Goal: Task Accomplishment & Management: Complete application form

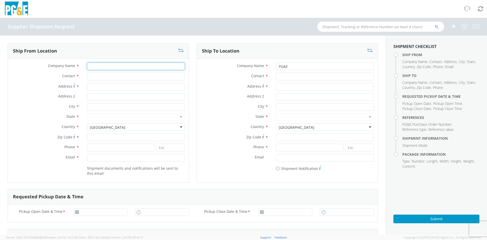
click at [107, 65] on input "Company Name *" at bounding box center [136, 66] width 98 height 8
type input "KLEEN BLAST ABRASIVES"
type input "[PERSON_NAME]"
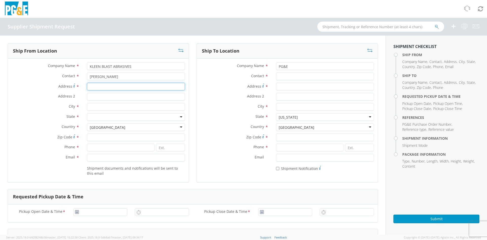
type input "[STREET_ADDRESS]"
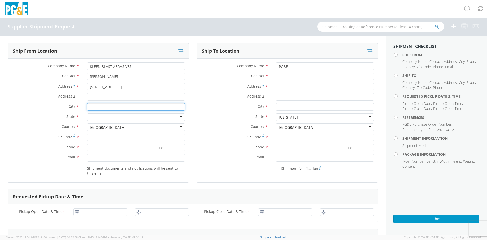
type input "Hayward"
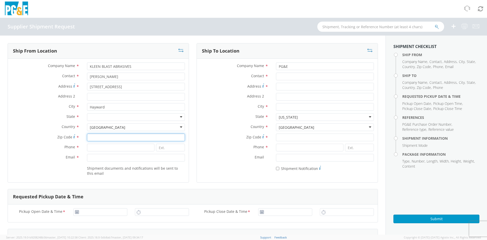
type input "94544"
type input "5107504002"
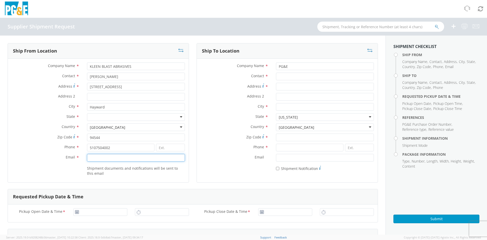
type input "[PERSON_NAME][EMAIL_ADDRESS][DOMAIN_NAME]"
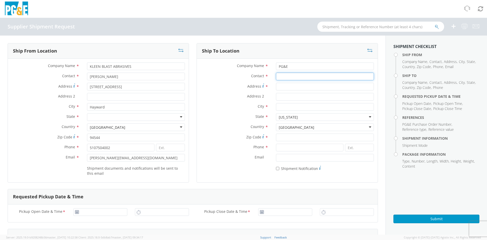
click at [301, 73] on input "Contact *" at bounding box center [325, 77] width 98 height 8
type input "t"
type input "[PERSON_NAME]"
click at [287, 86] on input "Address *" at bounding box center [325, 87] width 98 height 8
type input "[STREET_ADDRESS]"
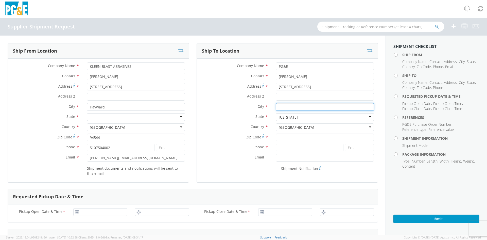
click at [287, 107] on input "City *" at bounding box center [325, 107] width 98 height 8
type input "[GEOGRAPHIC_DATA]"
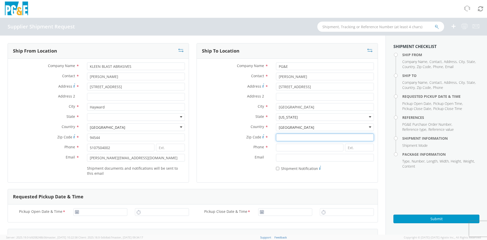
click at [291, 137] on input "Zip Code *" at bounding box center [325, 137] width 98 height 8
type input "93308"
click at [289, 147] on input at bounding box center [309, 148] width 67 height 8
click at [285, 148] on input "[PHONE_NUMBER]" at bounding box center [309, 148] width 67 height 8
type input "[PHONE_NUMBER]"
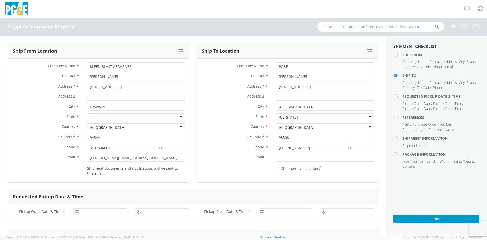
click at [215, 157] on label "Email *" at bounding box center [234, 157] width 75 height 7
click at [276, 157] on input "Email *" at bounding box center [325, 158] width 98 height 8
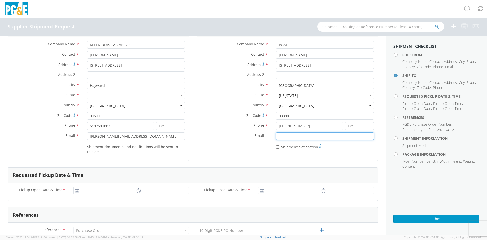
scroll to position [51, 0]
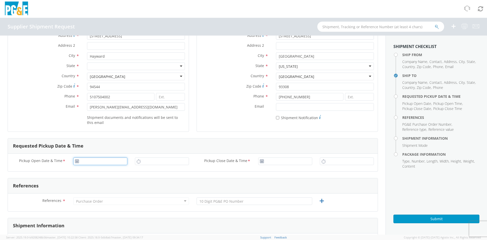
type input "[DATE]"
click at [87, 162] on input "[DATE]" at bounding box center [100, 161] width 54 height 8
click at [128, 169] on div "Pickup Open Date & Time * [DATE] Pickup Close Date & Time *" at bounding box center [193, 162] width 370 height 18
click at [109, 159] on input "[DATE]" at bounding box center [100, 161] width 54 height 8
click at [124, 168] on div "Pickup Open Date & Time * [DATE] [DATE] Su Mo Tu We Th Fr Sa 31 1 2 3 4 5 6 7 8…" at bounding box center [193, 162] width 370 height 18
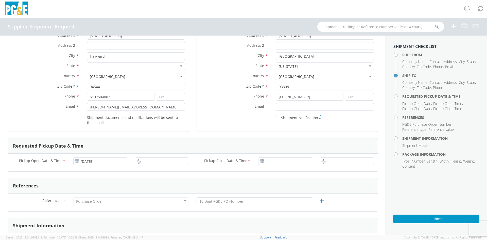
click at [260, 163] on icon at bounding box center [262, 161] width 4 height 4
type input "[DATE]"
click at [271, 162] on input "[DATE]" at bounding box center [285, 161] width 54 height 8
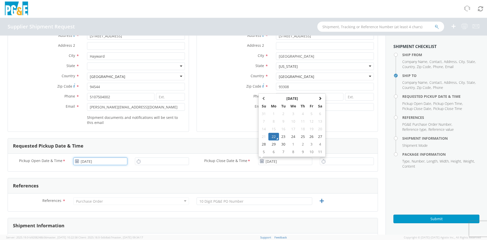
click at [88, 160] on input "[DATE]" at bounding box center [100, 161] width 54 height 8
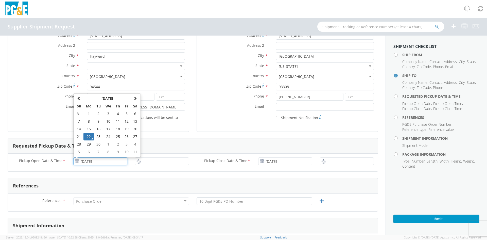
type input "[DATE]"
click at [97, 138] on td "23" at bounding box center [98, 137] width 9 height 8
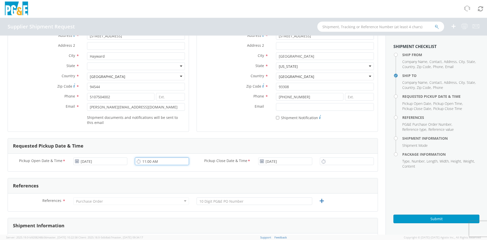
click at [148, 161] on input "11:00 AM" at bounding box center [162, 161] width 54 height 8
click at [160, 161] on input "11:00 AM" at bounding box center [162, 161] width 54 height 8
type input "1"
click at [135, 162] on div "9" at bounding box center [162, 161] width 54 height 8
click at [143, 160] on input "9" at bounding box center [162, 161] width 54 height 8
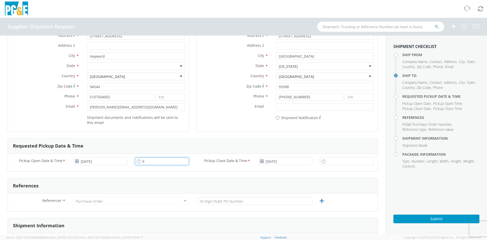
type input ";"
type input "9:00 AM"
click at [218, 165] on div "Pickup Close Date & Time * [DATE]" at bounding box center [254, 162] width 123 height 10
click at [272, 161] on input "[DATE]" at bounding box center [285, 161] width 54 height 8
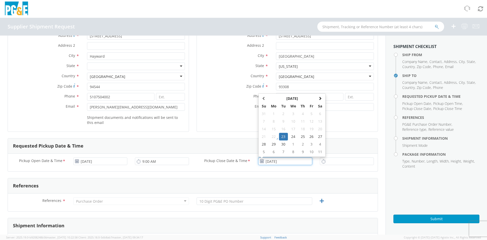
click at [282, 137] on td "23" at bounding box center [283, 137] width 9 height 8
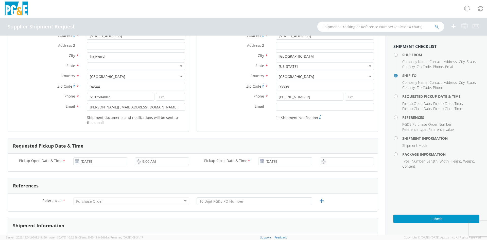
click at [321, 162] on icon at bounding box center [323, 161] width 4 height 5
click at [331, 161] on input "11:00 AM" at bounding box center [347, 161] width 54 height 8
click at [341, 162] on input "3:00 AM" at bounding box center [347, 161] width 54 height 8
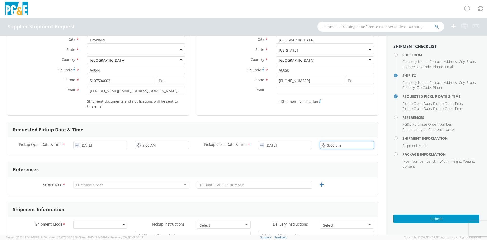
scroll to position [76, 0]
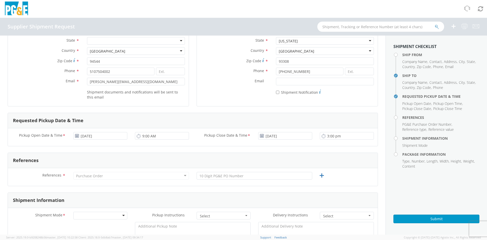
type input "3:00 PM"
click at [102, 175] on div "Purchase Order" at bounding box center [131, 176] width 116 height 8
click at [184, 176] on div "Purchase Order" at bounding box center [131, 176] width 116 height 8
click at [132, 175] on div "Purchase Order" at bounding box center [131, 176] width 116 height 8
click at [169, 174] on div "Purchase Order" at bounding box center [131, 176] width 116 height 8
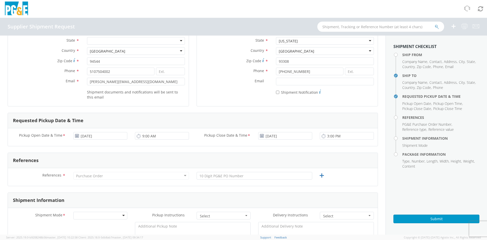
click at [97, 177] on div "Purchase Order" at bounding box center [89, 175] width 27 height 5
click at [211, 162] on div "References" at bounding box center [193, 160] width 370 height 15
click at [109, 175] on div "Purchase Order" at bounding box center [131, 176] width 116 height 8
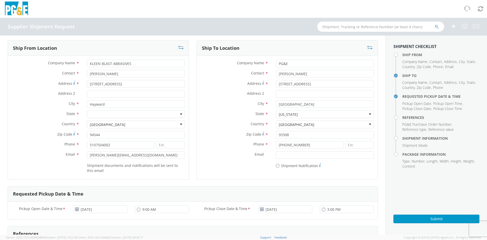
scroll to position [0, 0]
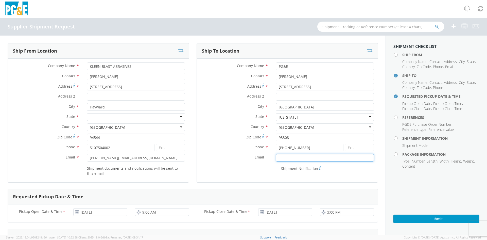
click at [288, 159] on input "Email *" at bounding box center [325, 158] width 98 height 8
type input "[PERSON_NAME][EMAIL_ADDRESS][DOMAIN_NAME]"
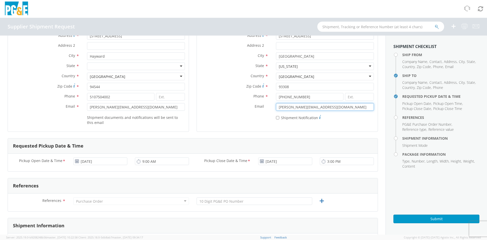
scroll to position [101, 0]
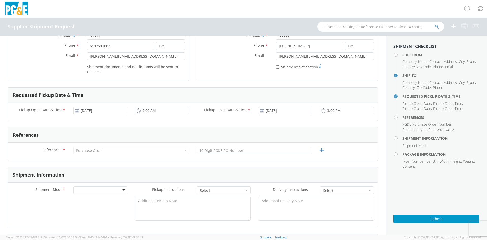
click at [89, 151] on div "Purchase Order" at bounding box center [89, 150] width 27 height 5
click at [245, 146] on div "References * Purchase Order Purchase Order Account Type Activity ID Airline App…" at bounding box center [193, 152] width 370 height 18
click at [260, 151] on input "text" at bounding box center [255, 150] width 116 height 8
type input "2701241320"
click at [263, 171] on div "Shipment Information" at bounding box center [193, 174] width 370 height 15
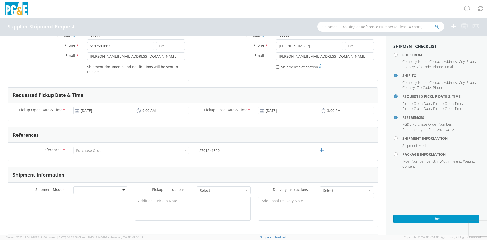
click at [127, 158] on div "References * Purchase Order Purchase Order Account Type Activity ID Airline App…" at bounding box center [193, 152] width 370 height 18
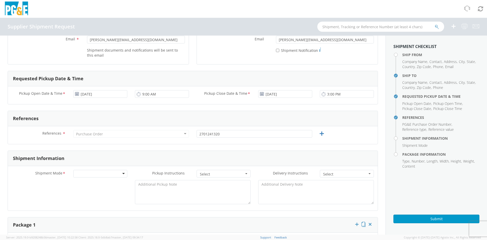
scroll to position [127, 0]
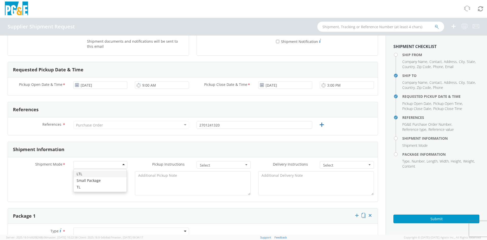
click at [85, 166] on div at bounding box center [100, 165] width 54 height 8
click at [225, 165] on span "Select" at bounding box center [222, 165] width 44 height 5
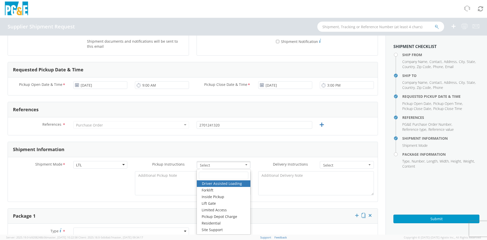
click at [270, 204] on form "Ship From Location Company Name * KLEEN BLAST ABRASIVES Contact * [PERSON_NAME]…" at bounding box center [193, 185] width 370 height 539
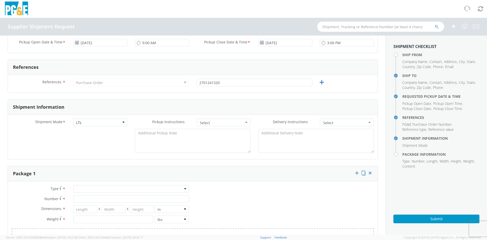
scroll to position [178, 0]
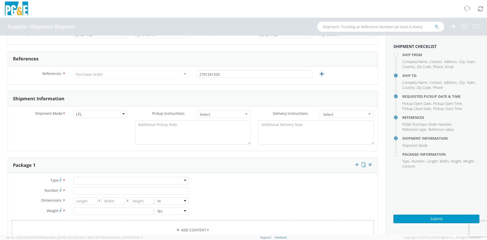
click at [246, 114] on button "Select" at bounding box center [224, 114] width 54 height 8
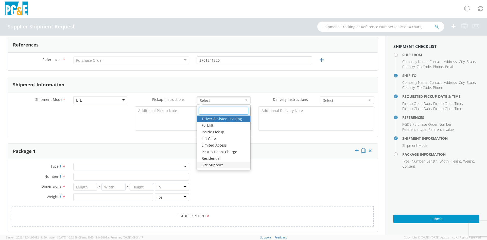
scroll to position [203, 0]
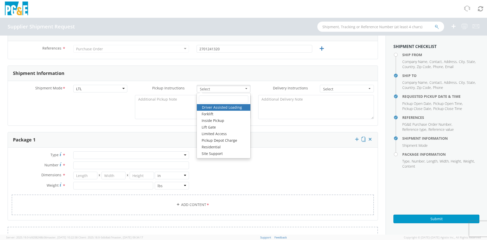
click at [266, 170] on div "Type * Bulk Bundle(s) Cardboard Box(es) Carton(s) Crate(s) Drum(s) (Fiberboard)…" at bounding box center [193, 186] width 370 height 70
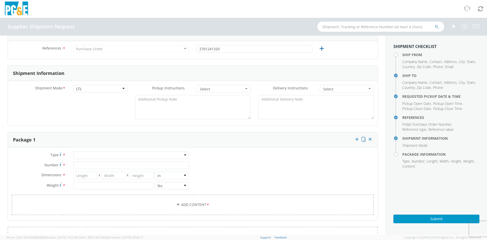
click at [340, 87] on span "Select" at bounding box center [345, 88] width 44 height 5
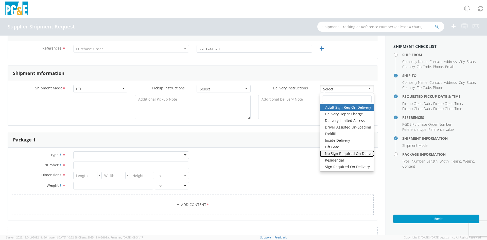
click at [337, 153] on link "No Sign Required On Delivery" at bounding box center [347, 153] width 54 height 7
click at [281, 104] on textarea at bounding box center [316, 107] width 116 height 24
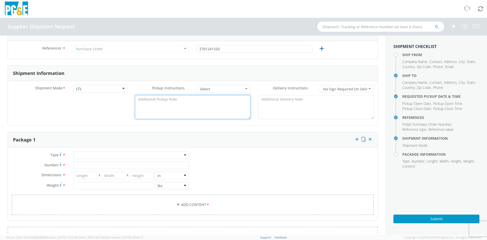
click at [162, 100] on textarea at bounding box center [193, 107] width 116 height 24
click at [214, 89] on span "Select" at bounding box center [222, 88] width 44 height 5
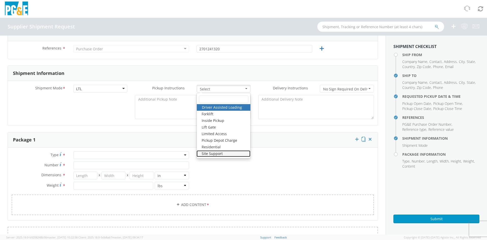
click at [214, 152] on link "Site Support" at bounding box center [224, 153] width 54 height 7
click at [169, 99] on textarea at bounding box center [193, 107] width 116 height 24
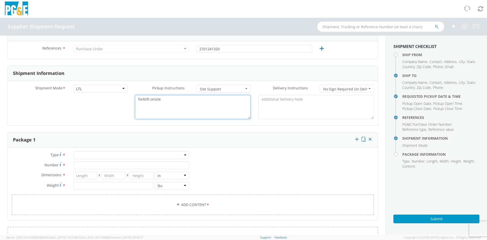
type textarea "forklift onsite"
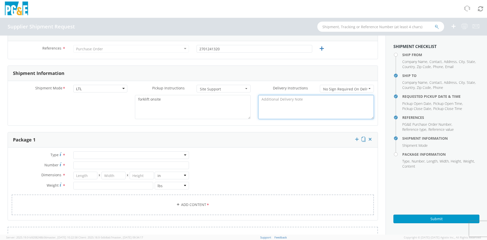
click at [272, 101] on textarea at bounding box center [316, 107] width 116 height 24
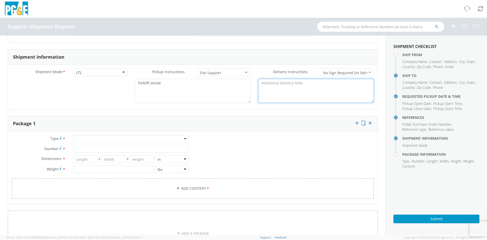
scroll to position [228, 0]
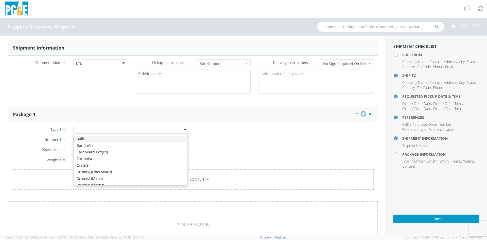
click at [83, 128] on div at bounding box center [131, 130] width 116 height 8
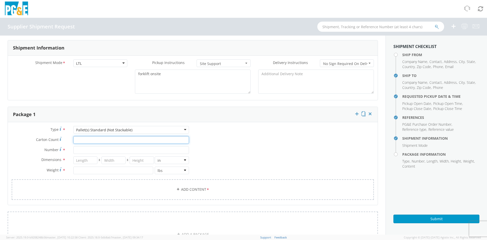
click at [78, 140] on input "Carton Count *" at bounding box center [131, 140] width 116 height 8
type input "60"
click at [76, 149] on input "Number *" at bounding box center [131, 150] width 116 height 8
type input "1"
click at [82, 158] on input "number" at bounding box center [85, 160] width 24 height 8
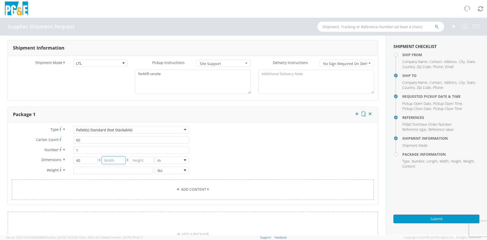
click at [103, 161] on input "number" at bounding box center [113, 160] width 24 height 8
click at [83, 159] on input "40" at bounding box center [85, 160] width 24 height 8
type input "48"
click at [107, 160] on input "number" at bounding box center [113, 160] width 24 height 8
type input "40"
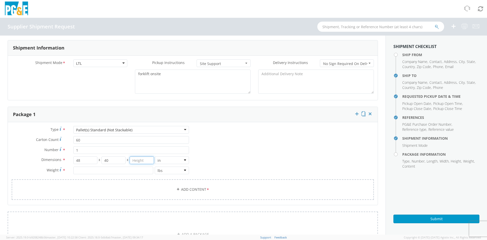
click at [134, 161] on input "number" at bounding box center [142, 160] width 24 height 8
type input "46"
click at [108, 172] on input "number" at bounding box center [113, 170] width 80 height 8
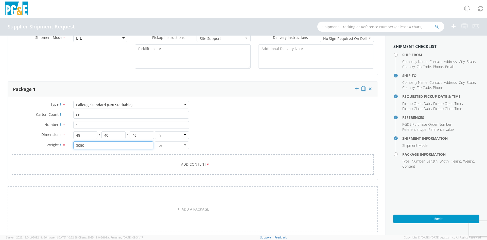
scroll to position [254, 0]
type input "3050"
click at [160, 165] on link "Add Content *" at bounding box center [193, 164] width 362 height 21
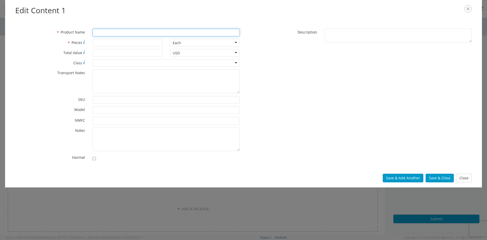
click at [111, 34] on input "* Product Name" at bounding box center [166, 33] width 147 height 8
type input "Kleen Blast 30/60"
click at [105, 42] on input "* Pieces" at bounding box center [128, 43] width 70 height 8
type input "60"
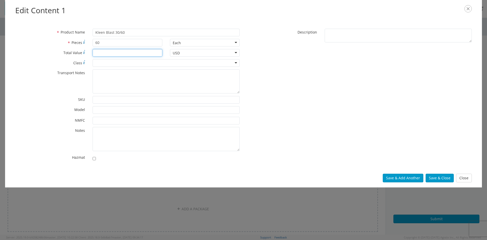
click at [103, 52] on input "* Total Value" at bounding box center [128, 53] width 70 height 8
type input "$800.00"
click at [102, 63] on div at bounding box center [166, 63] width 147 height 8
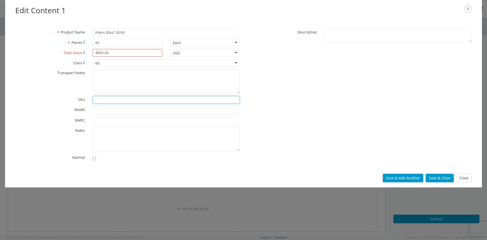
click at [104, 98] on input "* SKU" at bounding box center [166, 100] width 147 height 8
click at [304, 142] on div "* Product Name Kleen Blast 30/60 * Pieces 60 Each Each Bag Blister Pack Bottle …" at bounding box center [243, 96] width 464 height 135
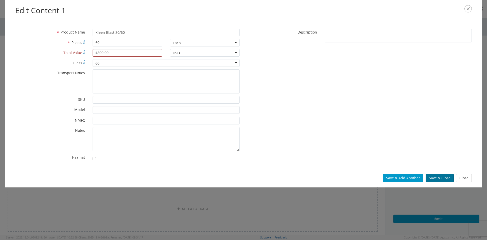
click at [441, 178] on button "Save & Close" at bounding box center [440, 177] width 28 height 9
click at [436, 178] on button "Save & Close" at bounding box center [440, 177] width 28 height 9
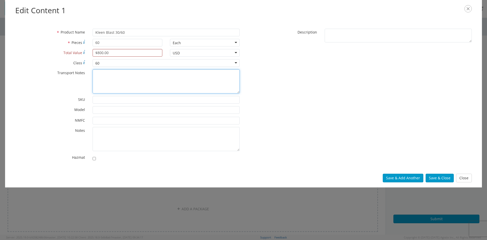
click at [123, 76] on textarea "* Transport Notes" at bounding box center [166, 81] width 147 height 24
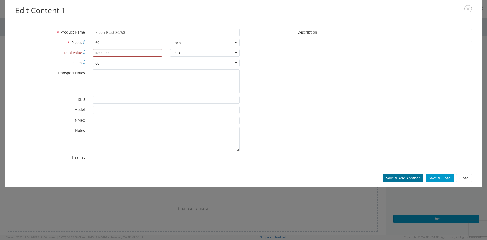
click at [404, 179] on button "Save & Add Another" at bounding box center [403, 177] width 41 height 9
click at [442, 179] on button "Save & Close" at bounding box center [440, 177] width 28 height 9
click at [440, 179] on button "Save & Close" at bounding box center [440, 177] width 28 height 9
click at [443, 177] on button "Save & Close" at bounding box center [440, 177] width 28 height 9
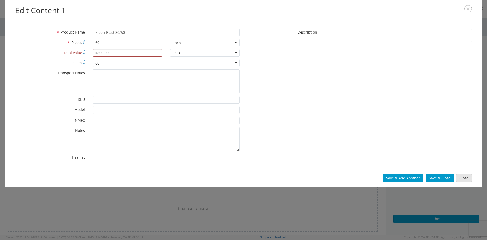
click at [469, 179] on button "Close" at bounding box center [464, 177] width 16 height 9
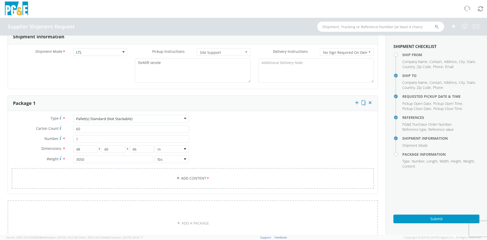
scroll to position [237, 0]
click at [206, 181] on span "*" at bounding box center [207, 181] width 3 height 6
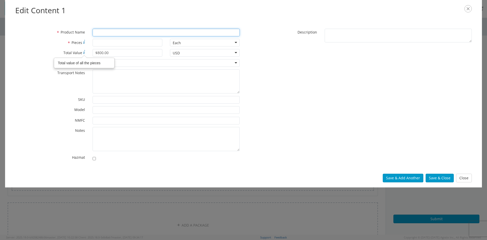
click at [101, 33] on input "* Product Name" at bounding box center [166, 33] width 147 height 8
type input "k"
type input "Kleen Blast 30/60"
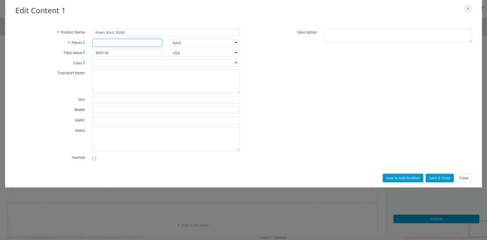
click at [111, 42] on input "* Pieces" at bounding box center [128, 43] width 70 height 8
type input "60"
click at [121, 62] on div at bounding box center [166, 63] width 147 height 8
click at [440, 177] on button "Save & Close" at bounding box center [440, 177] width 28 height 9
click at [114, 51] on input "$800.00" at bounding box center [128, 53] width 70 height 8
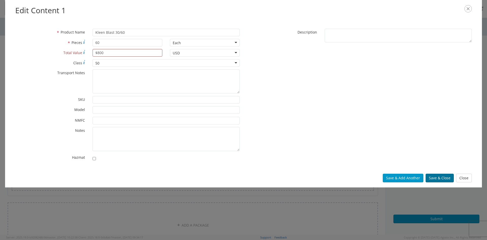
click at [442, 180] on button "Save & Close" at bounding box center [440, 177] width 28 height 9
click at [118, 52] on input "$800" at bounding box center [128, 53] width 70 height 8
type input "$"
type input "800.00"
click at [435, 176] on button "Save & Close" at bounding box center [440, 177] width 28 height 9
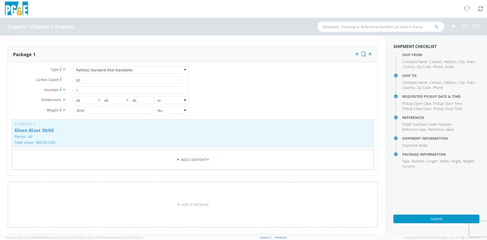
scroll to position [313, 0]
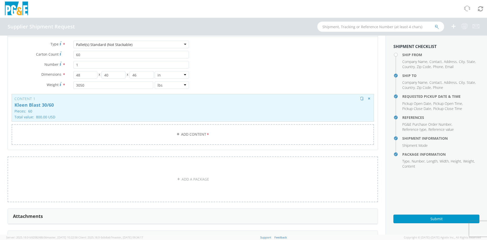
click at [332, 109] on div "Content 1 Kleen Blast 30/60 Pieces: 60 Total value: 800.00 USD HAZMAT" at bounding box center [193, 108] width 362 height 28
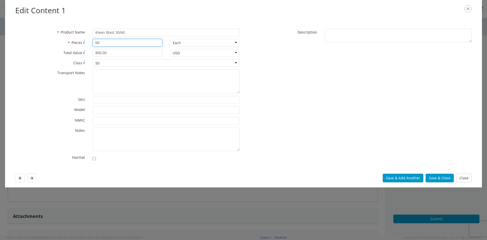
click at [115, 42] on input "60" at bounding box center [128, 43] width 70 height 8
type input "6"
type input "1"
click at [437, 177] on button "Save & Close" at bounding box center [440, 177] width 28 height 9
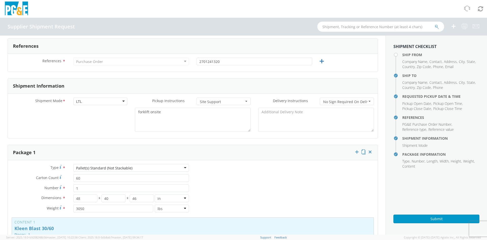
scroll to position [217, 0]
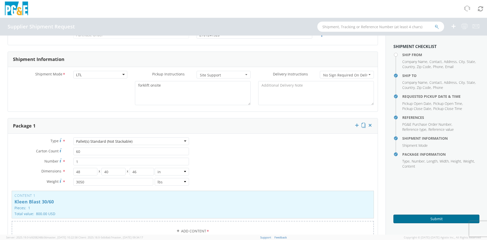
click at [418, 221] on button "Submit" at bounding box center [436, 218] width 86 height 9
click at [432, 220] on button "Submit" at bounding box center [436, 218] width 86 height 9
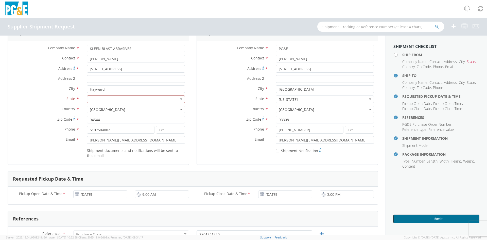
scroll to position [0, 0]
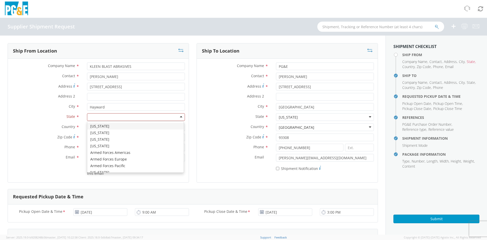
click at [103, 117] on div at bounding box center [136, 117] width 98 height 8
type input "CA"
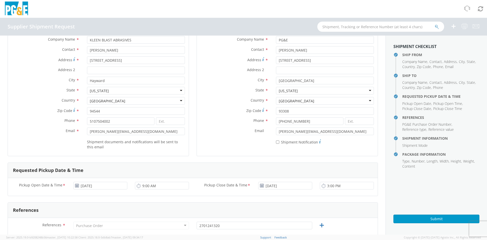
scroll to position [51, 0]
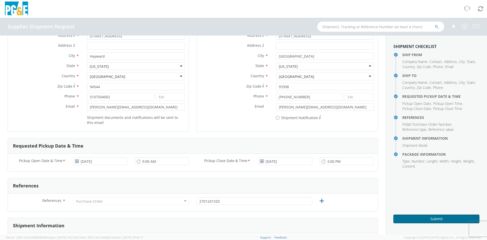
click at [443, 219] on button "Submit" at bounding box center [436, 218] width 86 height 9
